Goal: Task Accomplishment & Management: Use online tool/utility

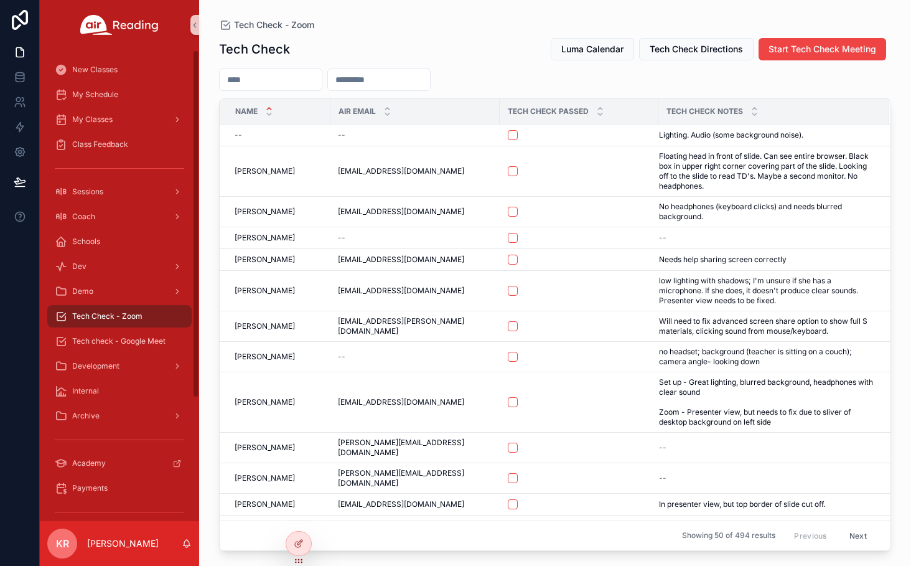
click at [287, 71] on input "scrollable content" at bounding box center [271, 79] width 102 height 17
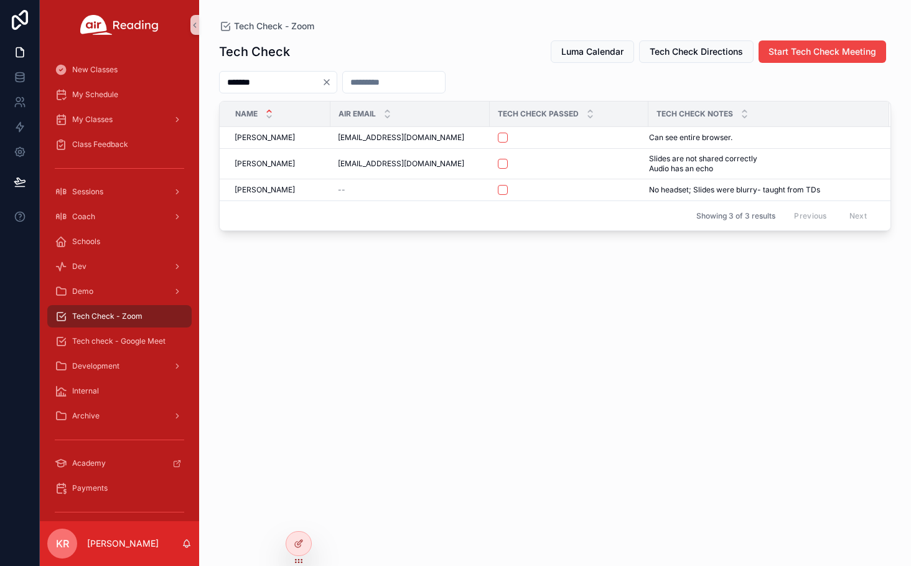
type input "*******"
click at [332, 82] on icon "Clear" at bounding box center [327, 82] width 10 height 10
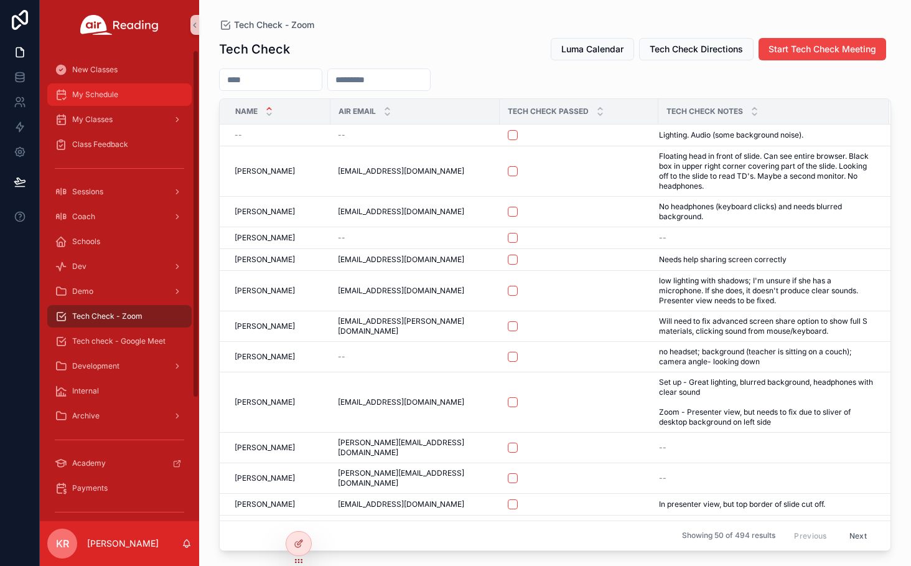
click at [118, 103] on div "My Schedule" at bounding box center [119, 95] width 129 height 20
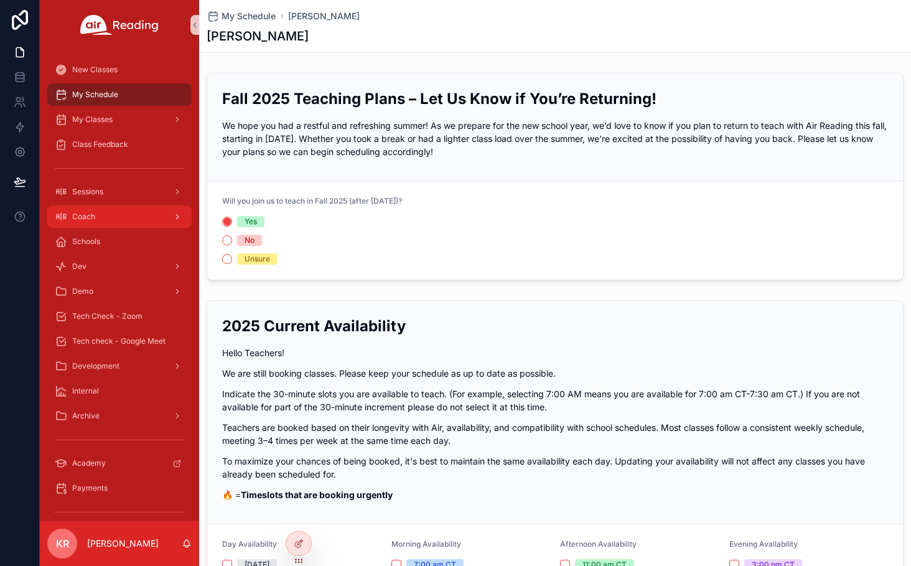
click at [114, 219] on div "Coach" at bounding box center [119, 217] width 129 height 20
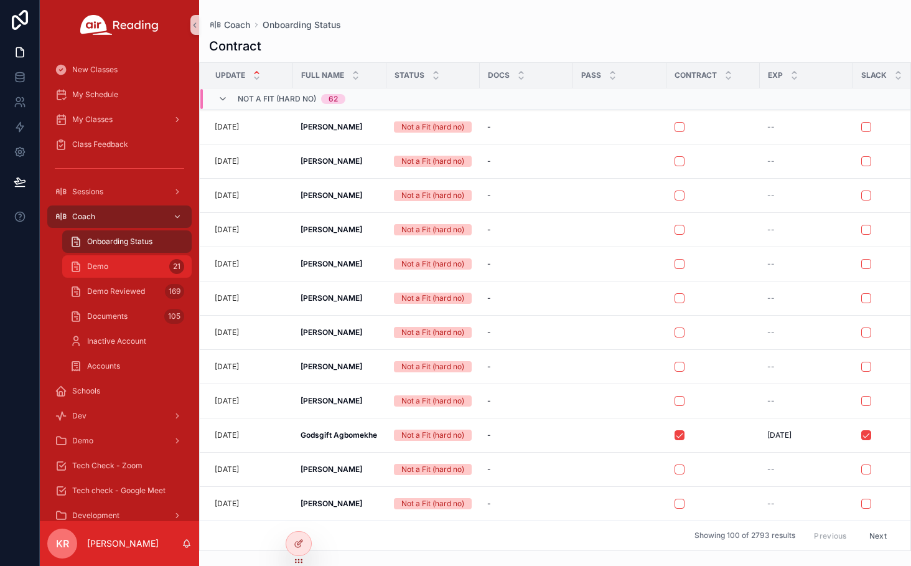
click at [126, 265] on div "Demo 21" at bounding box center [127, 267] width 115 height 20
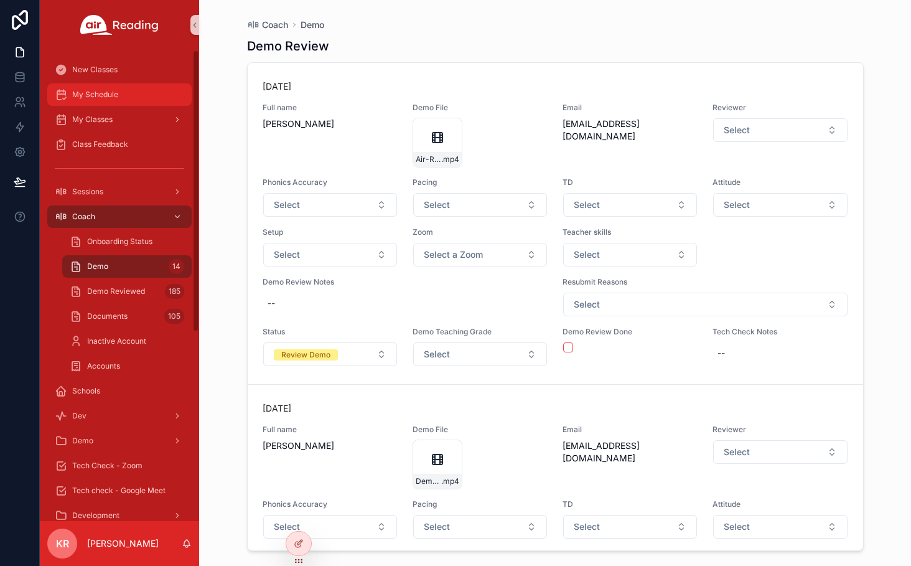
click at [106, 96] on span "My Schedule" at bounding box center [95, 95] width 46 height 10
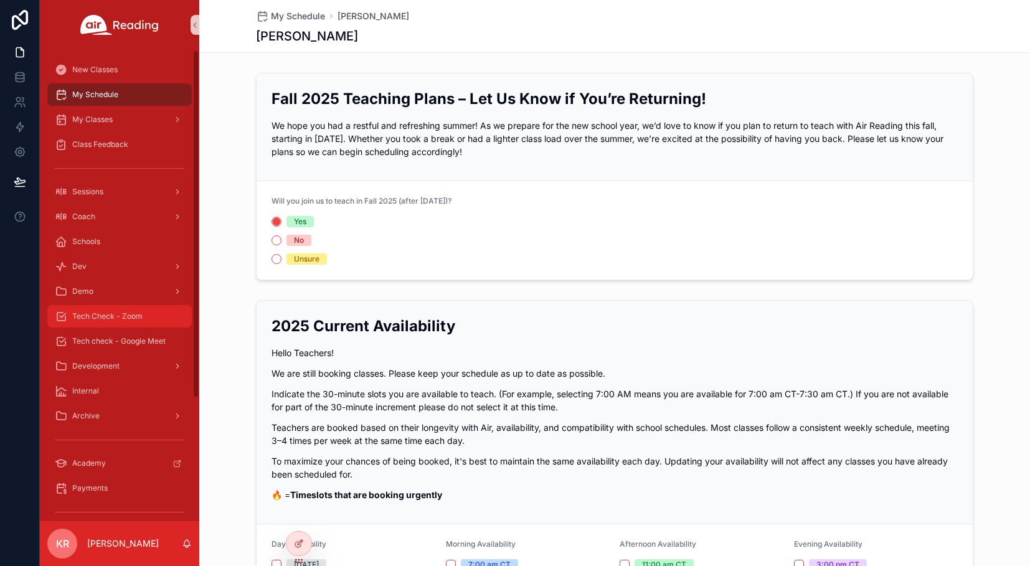
click at [139, 321] on span "Tech Check - Zoom" at bounding box center [107, 316] width 70 height 10
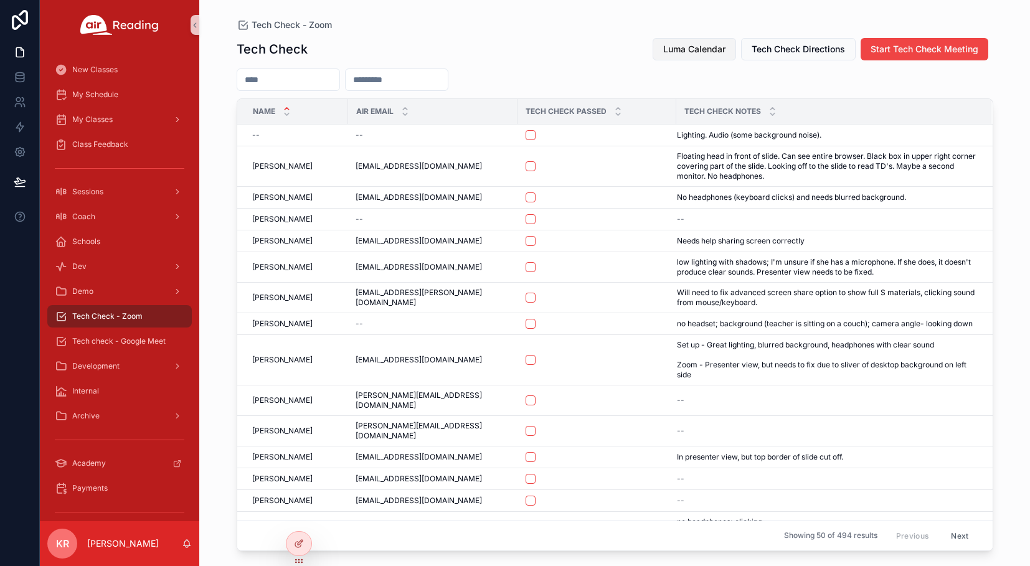
click at [684, 49] on span "Luma Calendar" at bounding box center [694, 49] width 62 height 12
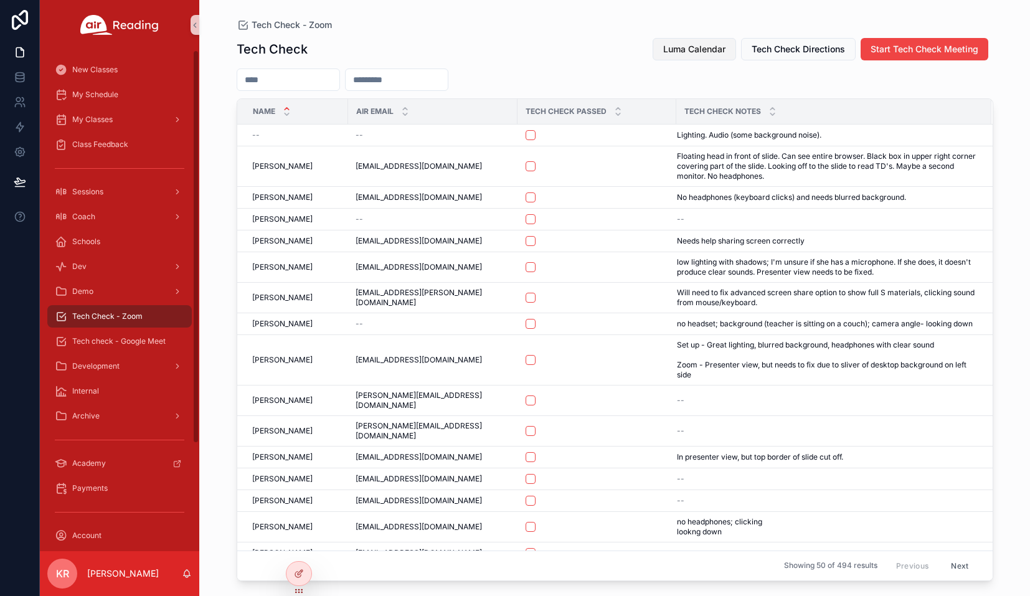
click at [666, 52] on span "Luma Calendar" at bounding box center [694, 49] width 62 height 12
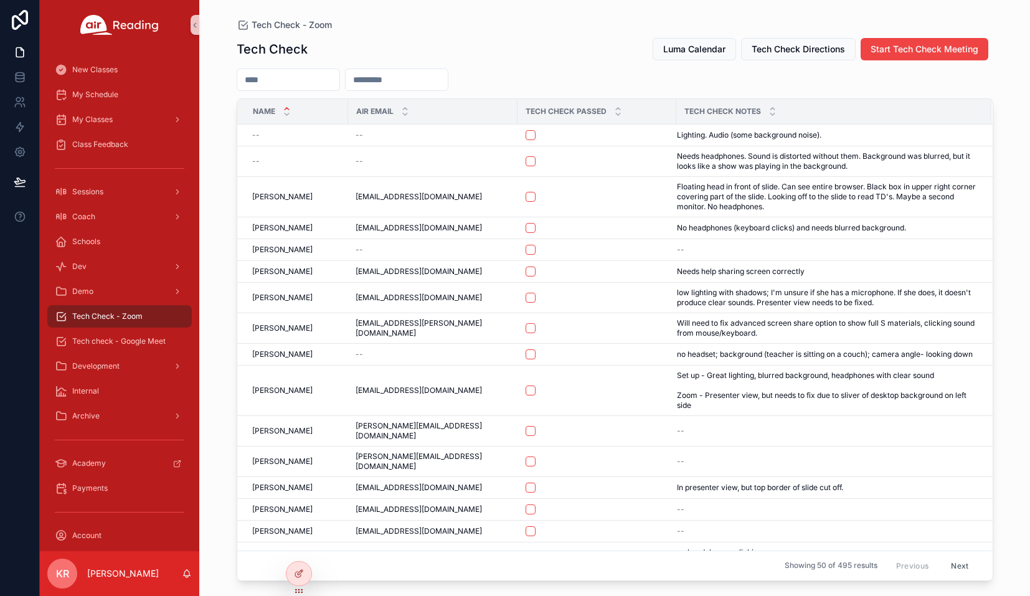
click at [911, 40] on html "New Classes My Schedule My Classes Class Feedback Sessions Coach Schools Dev De…" at bounding box center [515, 298] width 1030 height 596
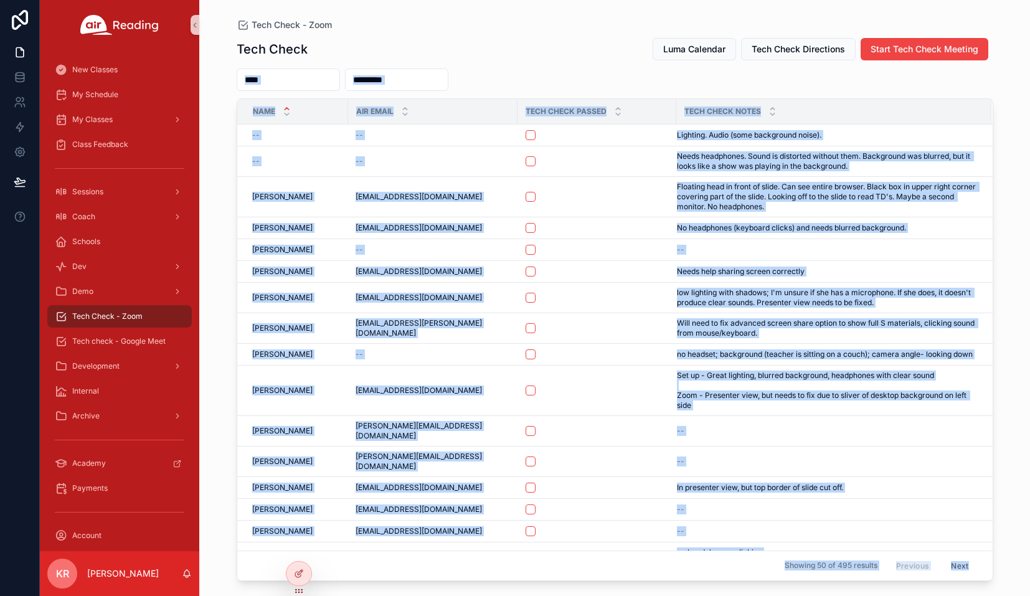
click at [612, 31] on div "Tech Check Luma Calendar Tech Check Directions Start Tech Check Meeting Name Ai…" at bounding box center [615, 305] width 756 height 551
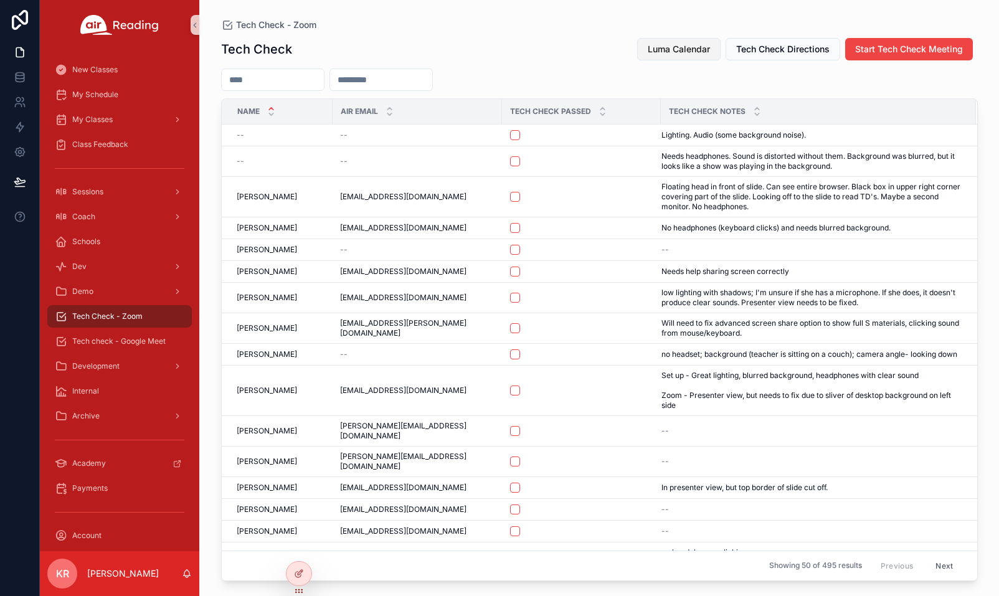
click at [679, 51] on span "Luma Calendar" at bounding box center [678, 49] width 62 height 12
click at [881, 46] on span "Start Tech Check Meeting" at bounding box center [909, 49] width 108 height 12
click at [669, 50] on span "Luma Calendar" at bounding box center [678, 49] width 62 height 12
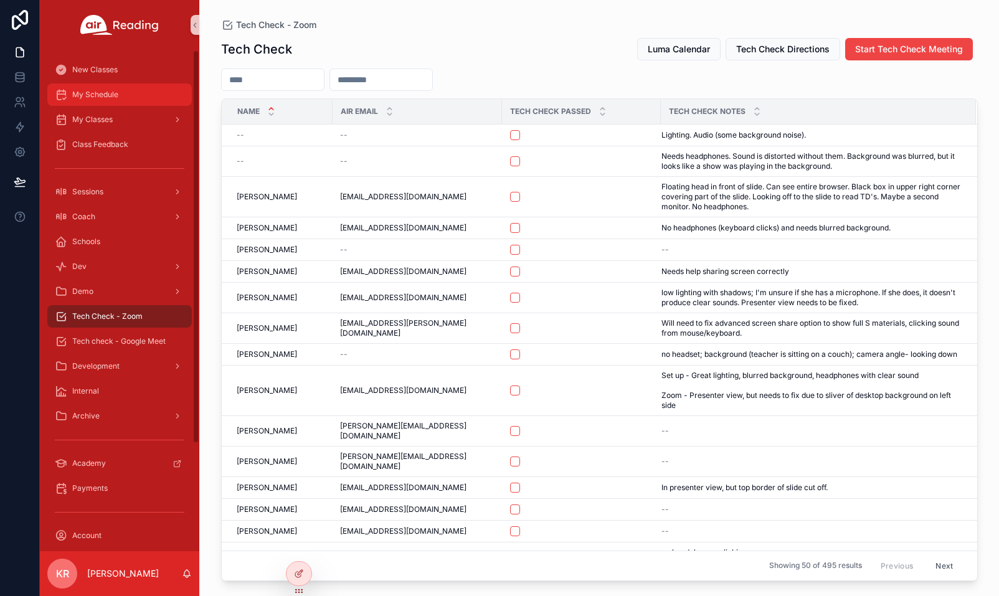
click at [116, 98] on span "My Schedule" at bounding box center [95, 95] width 46 height 10
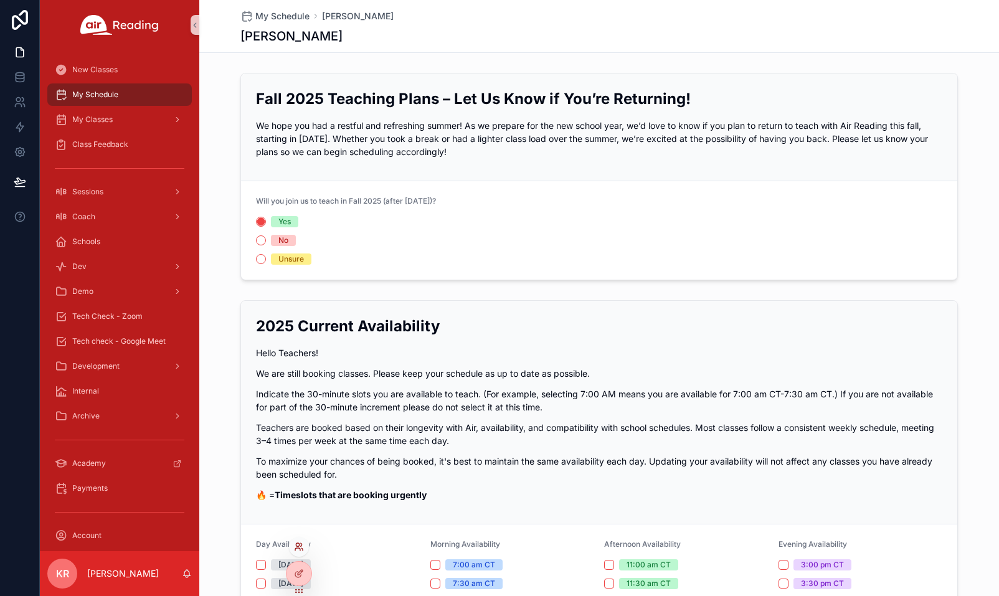
click at [302, 547] on icon at bounding box center [299, 547] width 10 height 10
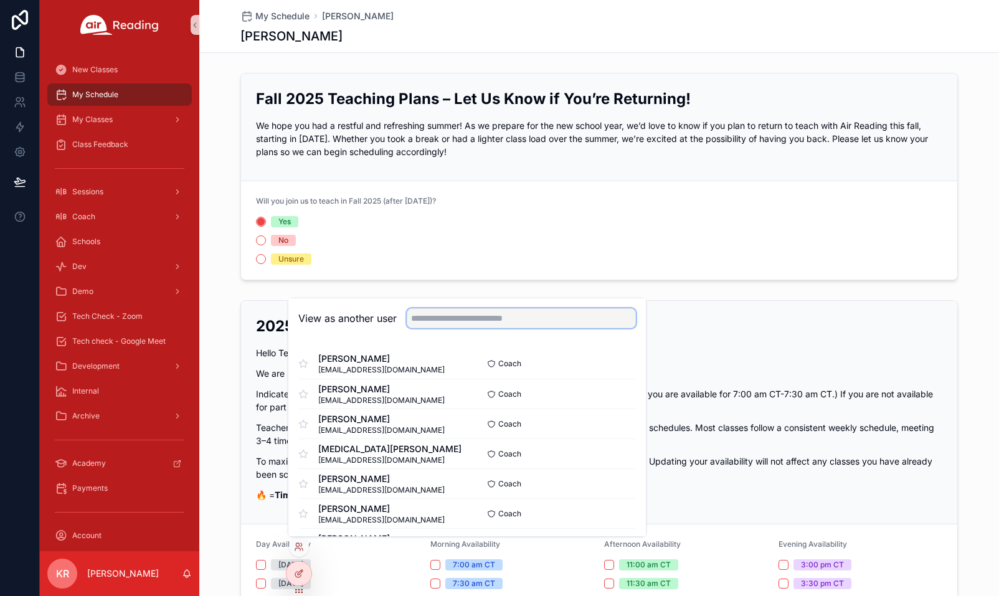
click at [511, 323] on input "text" at bounding box center [521, 318] width 229 height 20
drag, startPoint x: 445, startPoint y: 322, endPoint x: 410, endPoint y: 324, distance: 34.9
click at [410, 324] on input "******" at bounding box center [521, 318] width 229 height 20
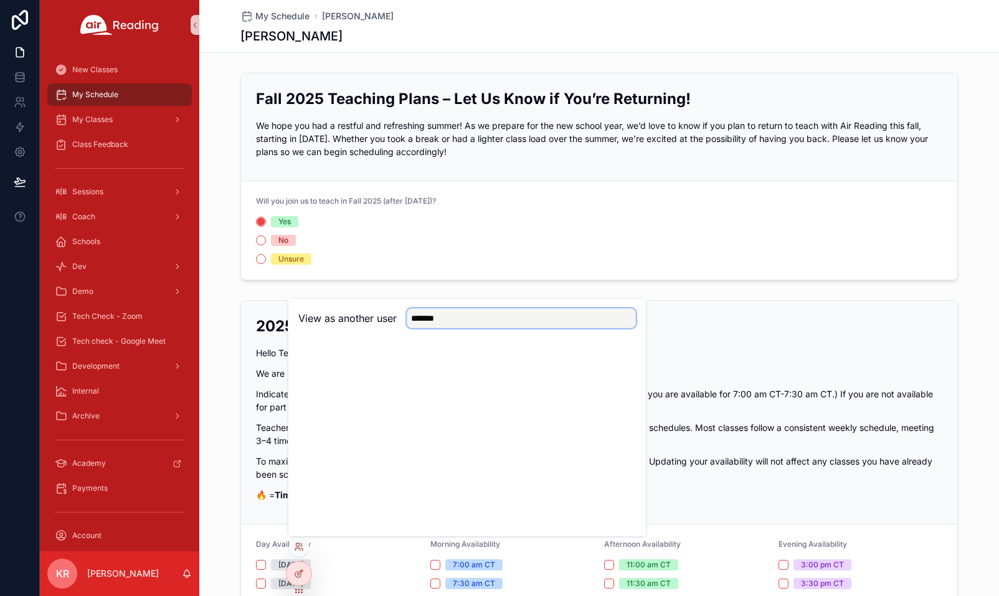
click at [457, 316] on input "*******" at bounding box center [521, 318] width 229 height 20
drag, startPoint x: 469, startPoint y: 319, endPoint x: 393, endPoint y: 324, distance: 76.7
click at [393, 324] on div "View as another user *******" at bounding box center [466, 318] width 337 height 20
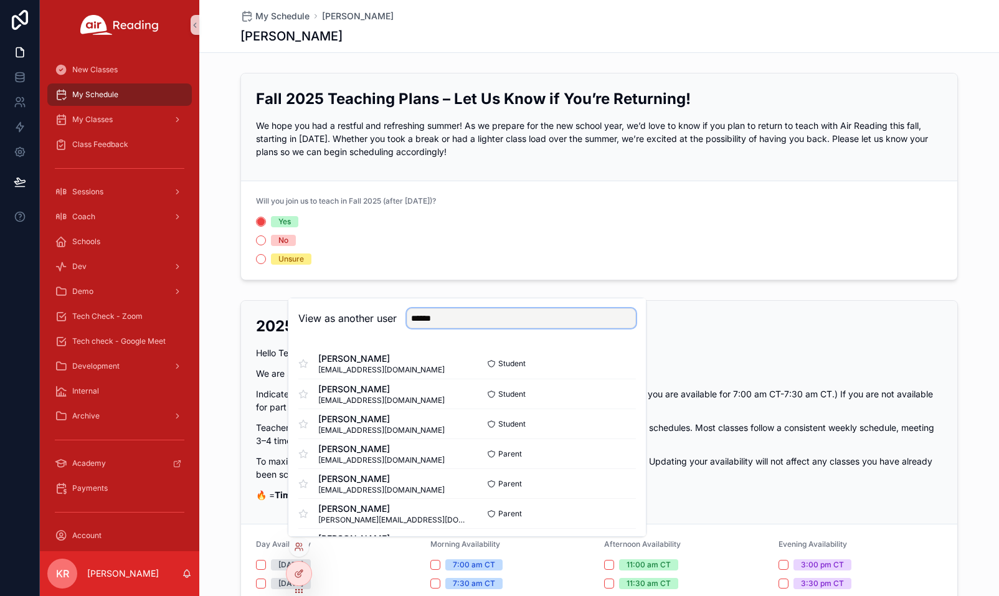
type input "******"
click at [442, 321] on input "******" at bounding box center [521, 318] width 229 height 20
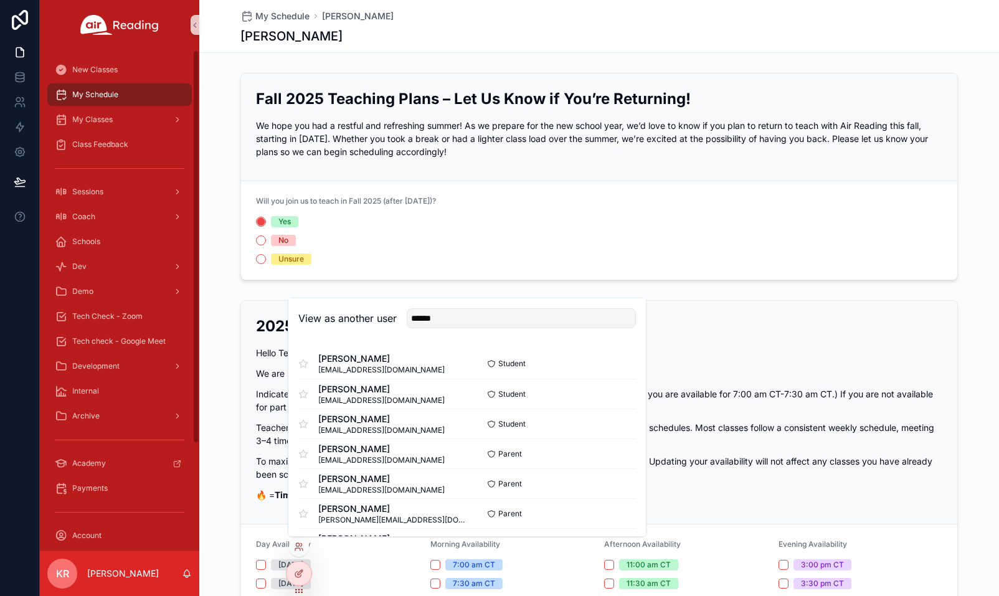
click at [436, 21] on div "My Schedule [PERSON_NAME]" at bounding box center [598, 16] width 717 height 12
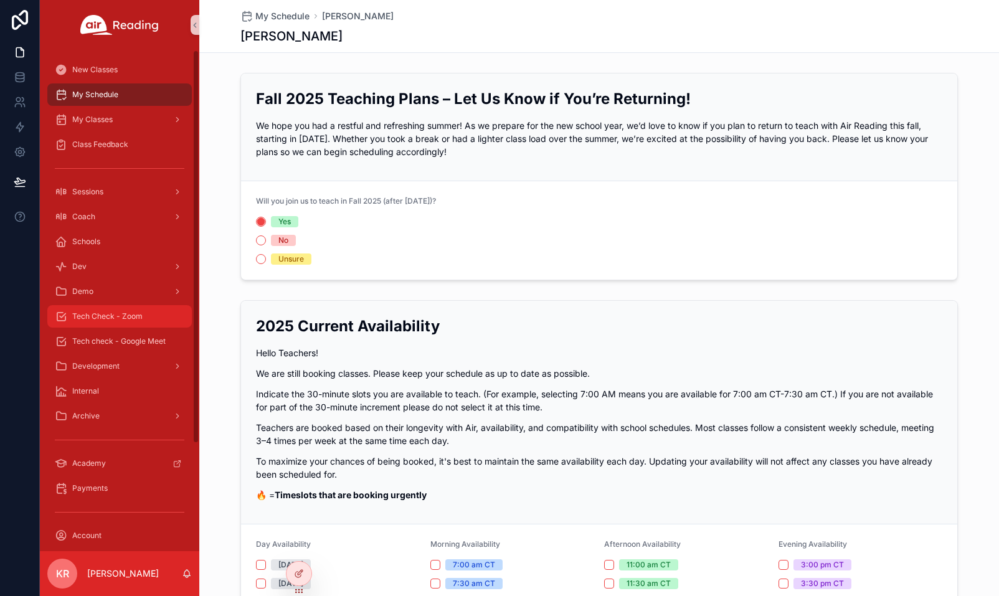
click at [126, 322] on div "Tech Check - Zoom" at bounding box center [119, 316] width 129 height 20
click at [113, 311] on div "Tech Check - Zoom" at bounding box center [119, 316] width 129 height 20
click at [109, 197] on div "Sessions" at bounding box center [119, 192] width 129 height 20
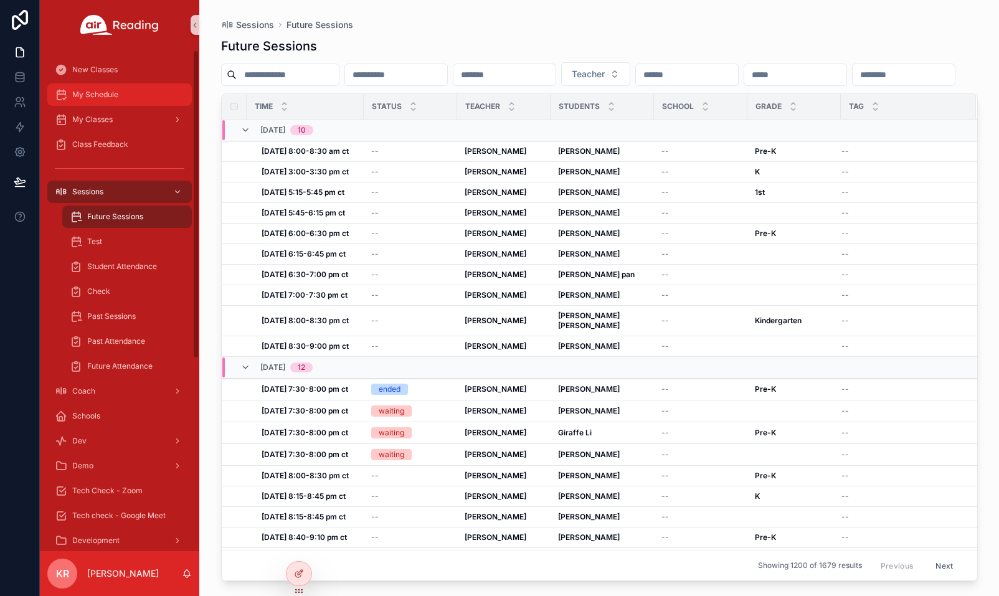
click at [110, 92] on span "My Schedule" at bounding box center [95, 95] width 46 height 10
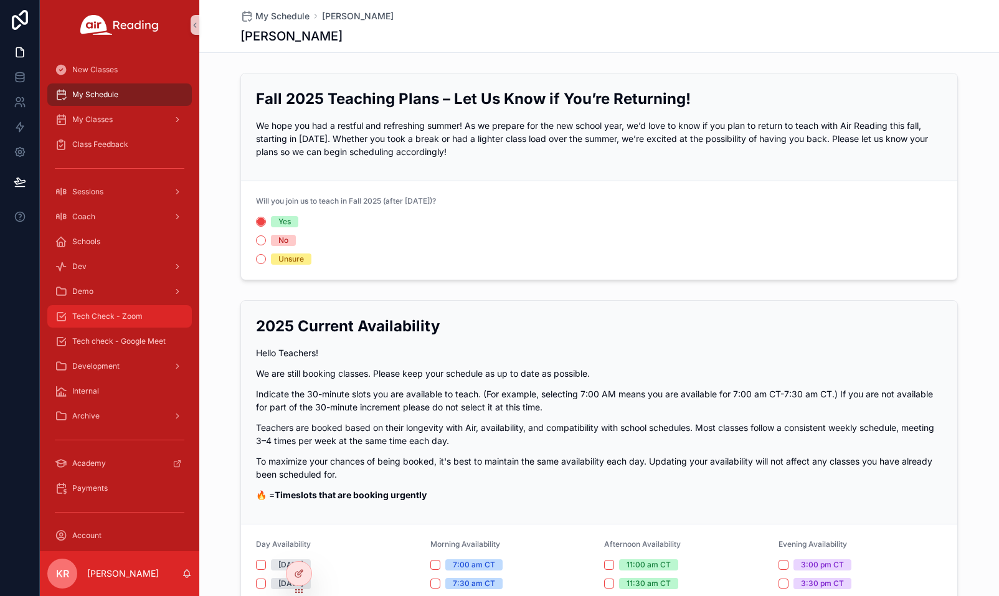
click at [134, 314] on span "Tech Check - Zoom" at bounding box center [107, 316] width 70 height 10
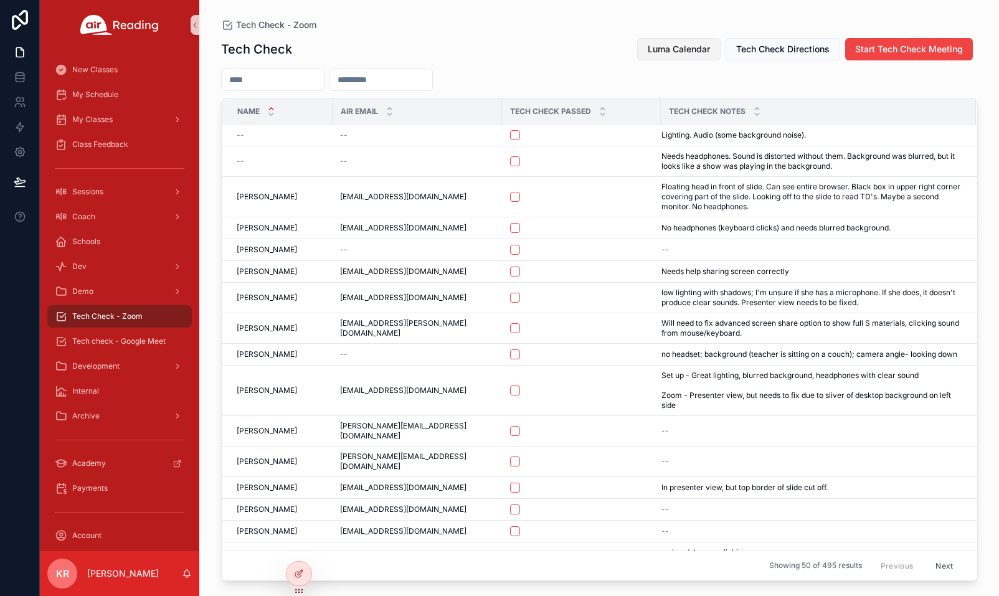
click at [683, 45] on span "Luma Calendar" at bounding box center [678, 49] width 62 height 12
